Goal: Check status: Check status

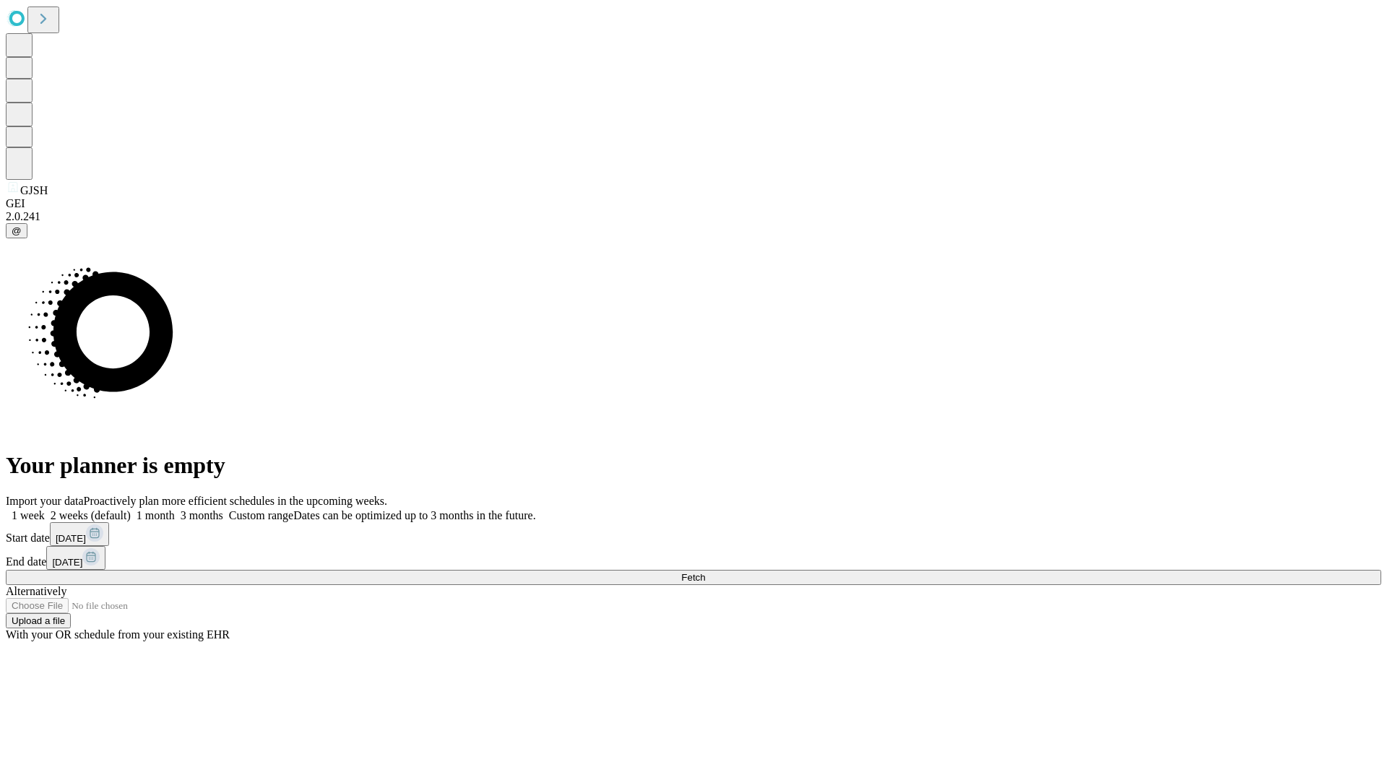
click at [705, 572] on span "Fetch" at bounding box center [693, 577] width 24 height 11
